Goal: Information Seeking & Learning: Find specific fact

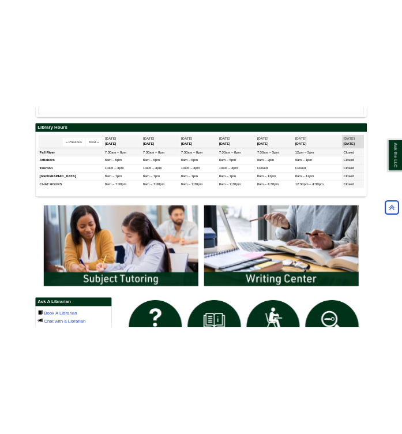
scroll to position [431, 0]
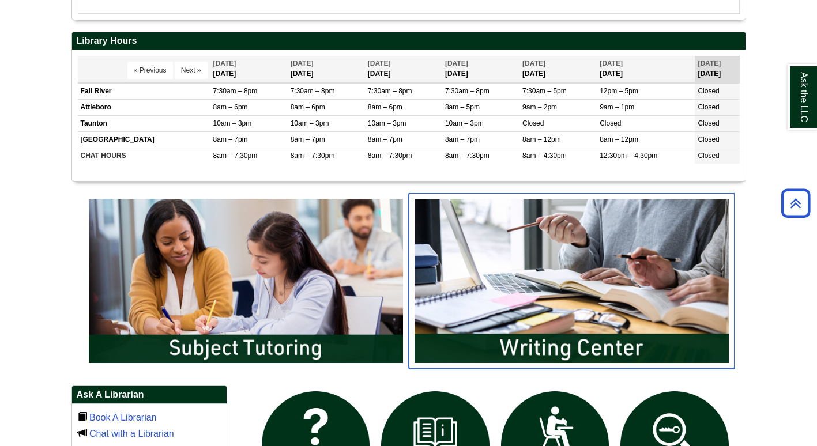
click at [499, 300] on img "slideshow" at bounding box center [572, 280] width 326 height 175
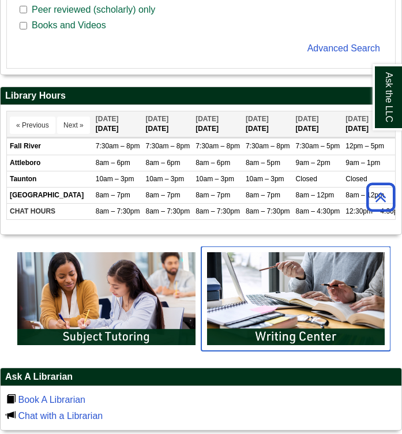
scroll to position [431, 0]
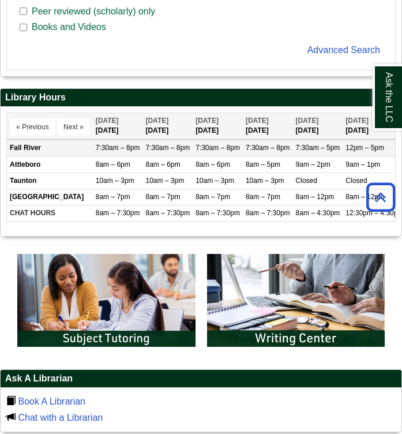
click at [151, 145] on span "7:30am – 8pm" at bounding box center [167, 148] width 44 height 8
click at [35, 148] on td "Fall River" at bounding box center [50, 148] width 86 height 16
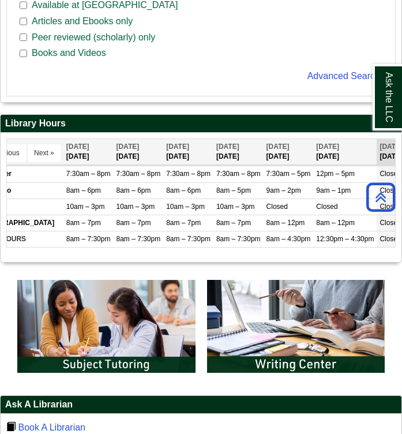
scroll to position [0, 0]
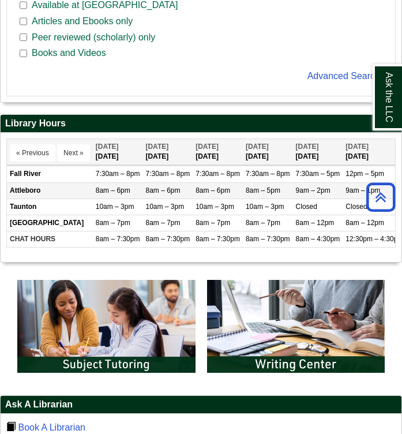
click at [36, 182] on td "Attleboro" at bounding box center [50, 190] width 86 height 16
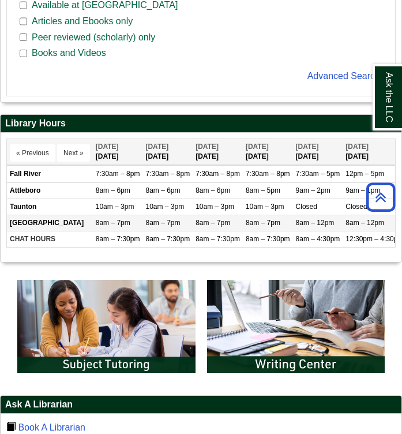
drag, startPoint x: 36, startPoint y: 203, endPoint x: 47, endPoint y: 230, distance: 29.2
click at [47, 230] on tbody "Fall River 7:30am – 8pm 7:30am – 8pm Closed" at bounding box center [221, 206] width 428 height 81
click at [47, 230] on td "[GEOGRAPHIC_DATA]" at bounding box center [50, 223] width 86 height 16
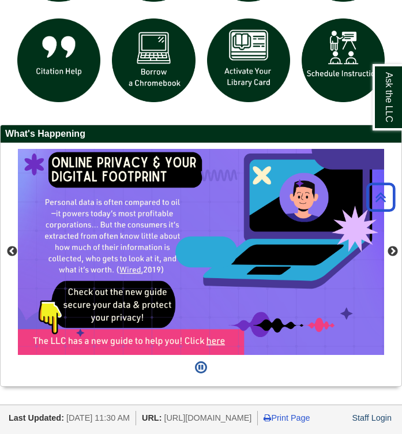
scroll to position [1162, 0]
click at [10, 247] on button "Previous" at bounding box center [12, 252] width 12 height 12
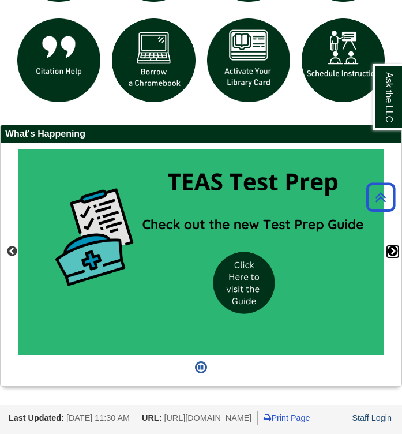
click at [392, 251] on button "Next" at bounding box center [393, 252] width 12 height 12
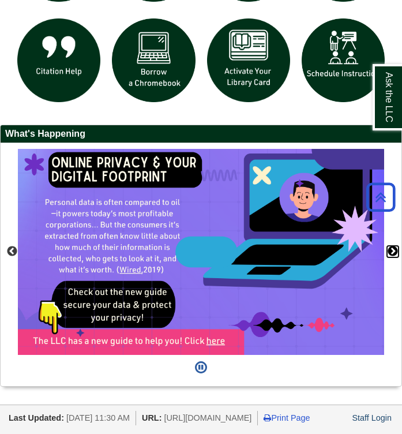
click at [392, 251] on button "Next" at bounding box center [393, 252] width 12 height 12
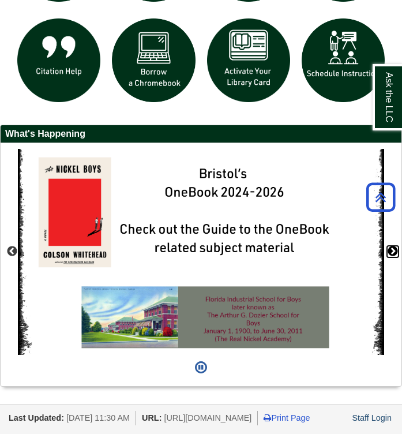
click at [392, 251] on button "Next" at bounding box center [393, 252] width 12 height 12
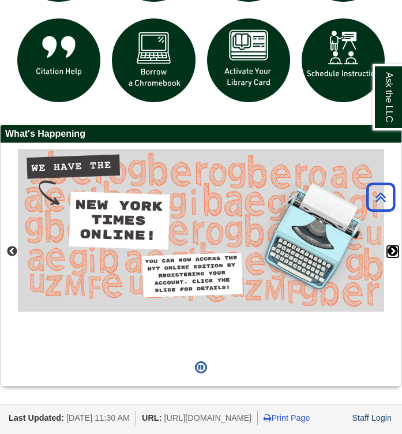
click at [392, 251] on button "Next" at bounding box center [393, 252] width 12 height 12
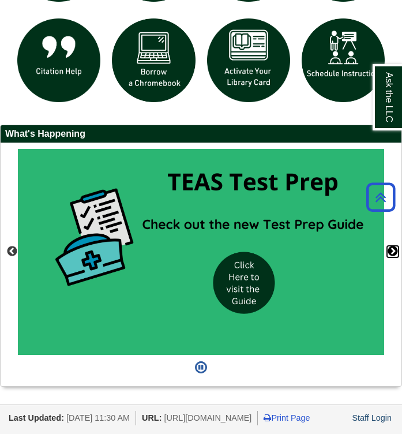
click at [392, 251] on button "Next" at bounding box center [393, 252] width 12 height 12
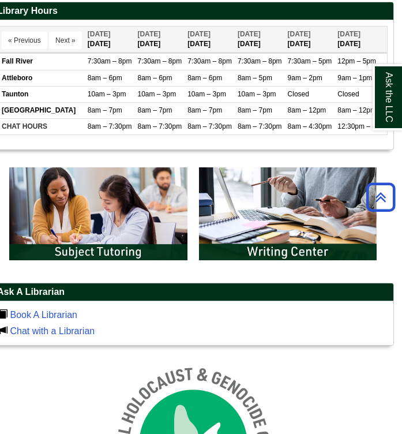
scroll to position [514, 9]
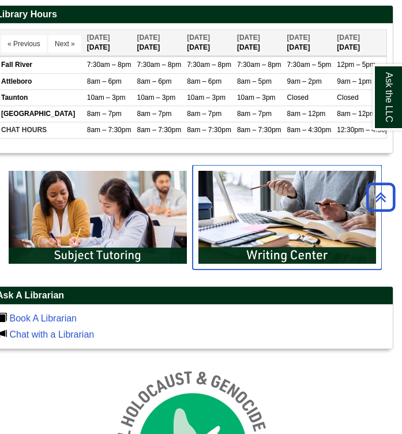
click at [248, 241] on img "slideshow" at bounding box center [288, 217] width 190 height 104
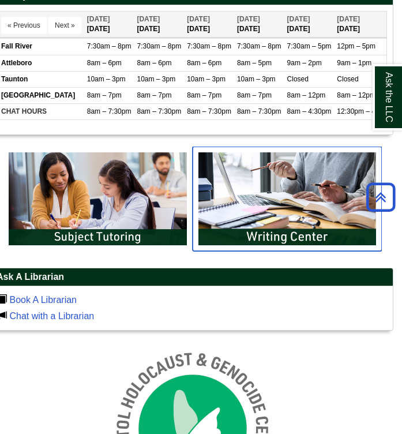
scroll to position [534, 9]
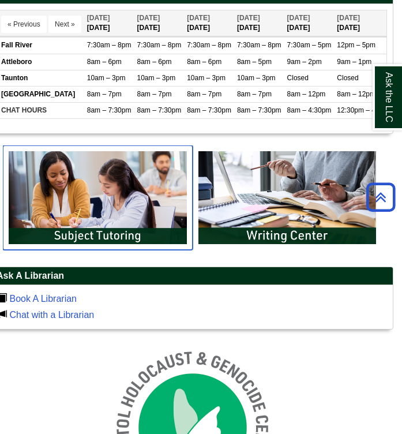
click at [155, 223] on img "slideshow" at bounding box center [98, 197] width 190 height 104
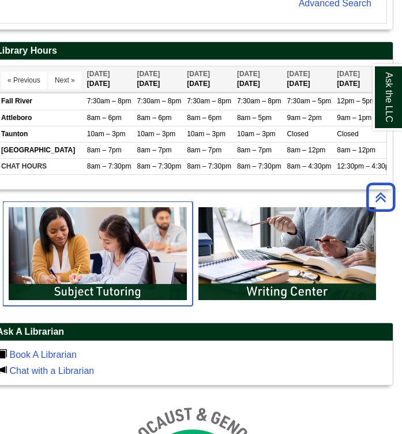
scroll to position [477, 9]
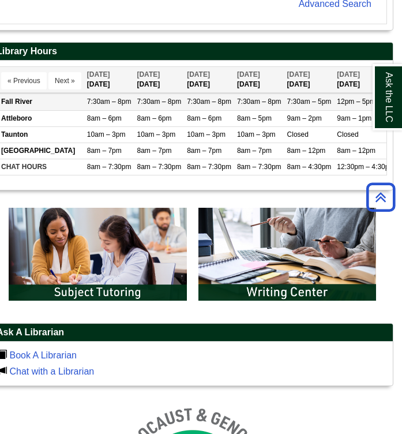
click at [16, 102] on td "Fall River" at bounding box center [41, 102] width 86 height 16
click at [97, 108] on td "7:30am – 8pm" at bounding box center [109, 102] width 50 height 16
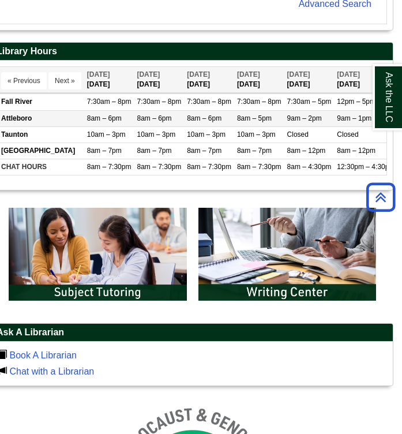
drag, startPoint x: 97, startPoint y: 108, endPoint x: 101, endPoint y: 118, distance: 10.6
click at [101, 118] on tbody "Fall River 7:30am – 8pm 7:30am – 8pm Closed" at bounding box center [212, 134] width 428 height 81
click at [101, 118] on span "8am – 6pm" at bounding box center [104, 118] width 35 height 8
click at [143, 125] on td "8am – 6pm" at bounding box center [159, 118] width 50 height 16
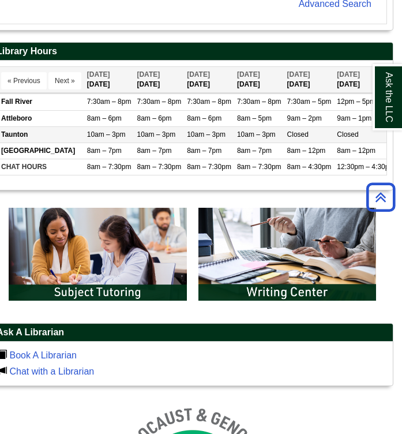
drag, startPoint x: 143, startPoint y: 125, endPoint x: 145, endPoint y: 136, distance: 11.2
click at [145, 136] on tbody "Fall River 7:30am – 8pm 7:30am – 8pm Closed" at bounding box center [212, 134] width 428 height 81
click at [168, 139] on td "10am – 3pm" at bounding box center [159, 134] width 50 height 16
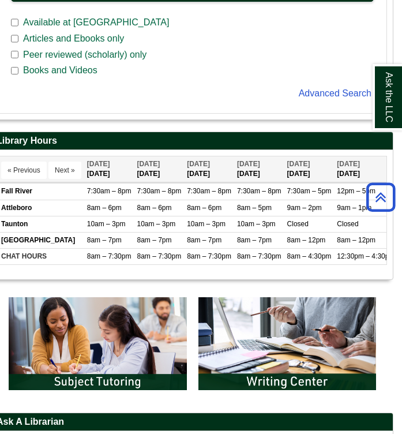
scroll to position [386, 9]
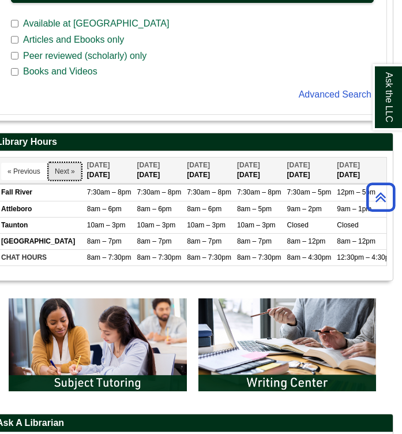
click at [76, 171] on button "Next »" at bounding box center [64, 171] width 33 height 17
click at [18, 170] on button "« Previous" at bounding box center [24, 171] width 46 height 17
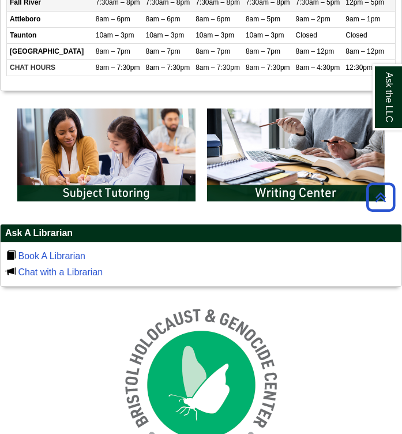
scroll to position [576, 0]
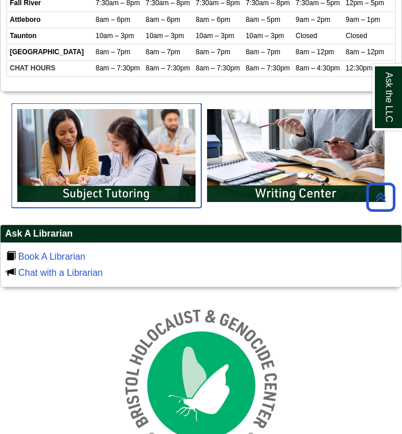
click at [133, 196] on img "slideshow" at bounding box center [107, 155] width 190 height 104
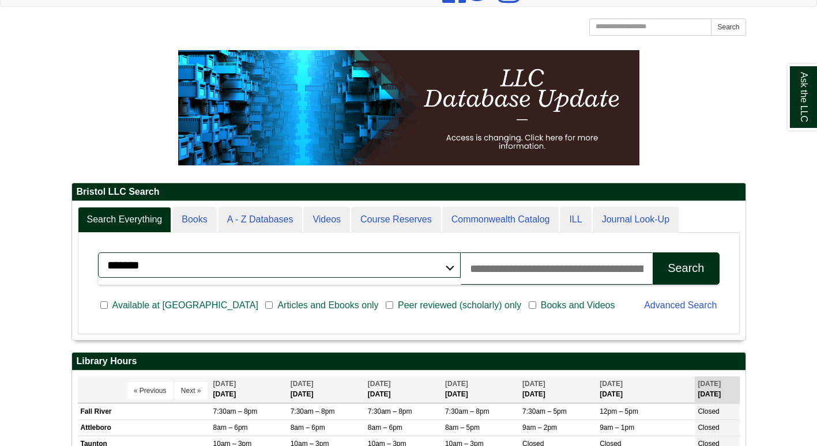
scroll to position [6, 6]
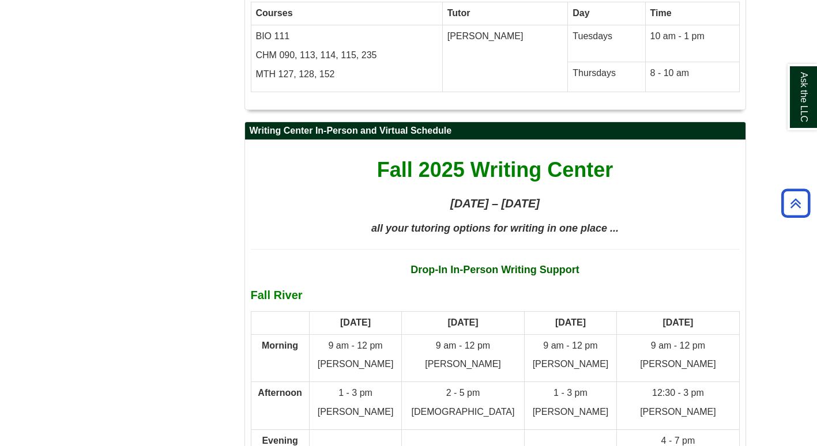
scroll to position [5317, 0]
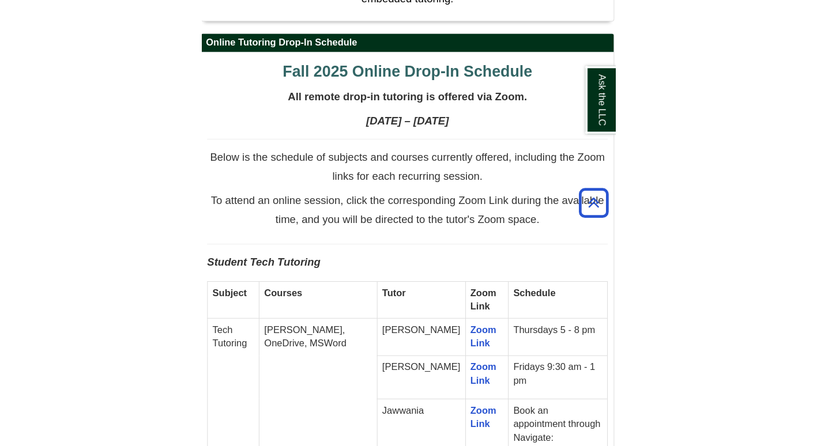
scroll to position [890, 0]
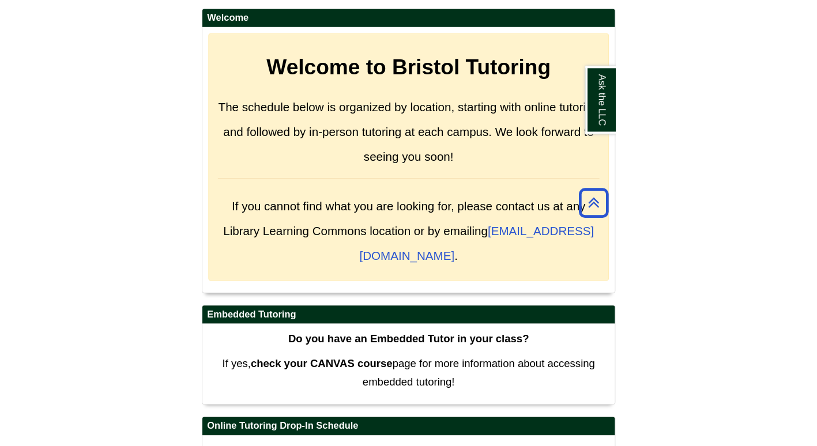
scroll to position [473, 0]
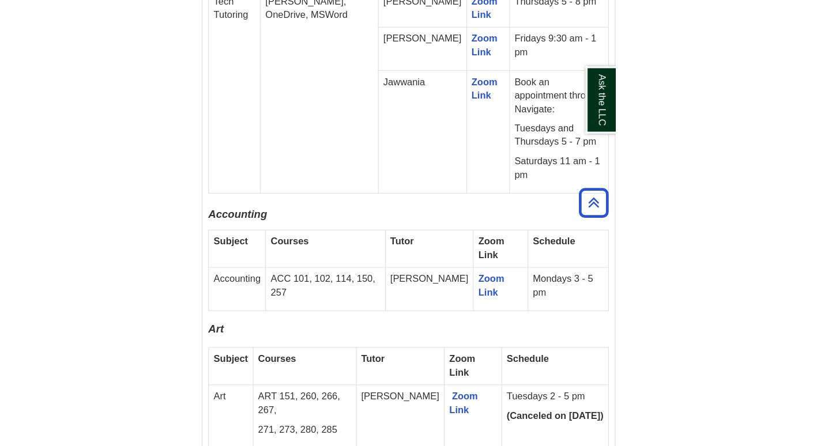
scroll to position [1125, 0]
